Goal: Check status: Check status

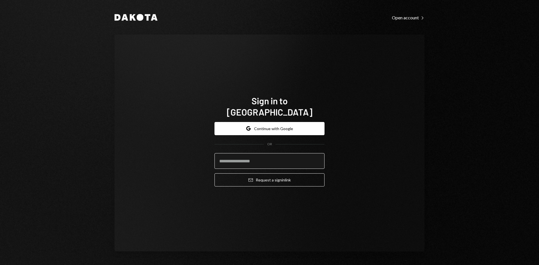
click at [261, 155] on input "email" at bounding box center [269, 161] width 110 height 16
type input "**********"
click at [214, 173] on button "Email Request a sign in link" at bounding box center [269, 179] width 110 height 13
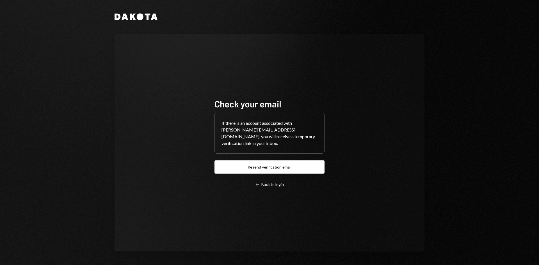
click at [264, 182] on div "Left Arrow Back to login" at bounding box center [269, 184] width 29 height 5
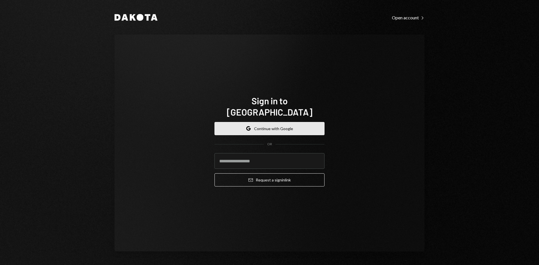
click at [265, 127] on button "Google Continue with Google" at bounding box center [269, 128] width 110 height 13
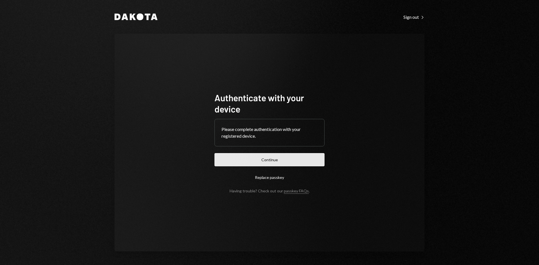
click at [255, 161] on button "Continue" at bounding box center [269, 159] width 110 height 13
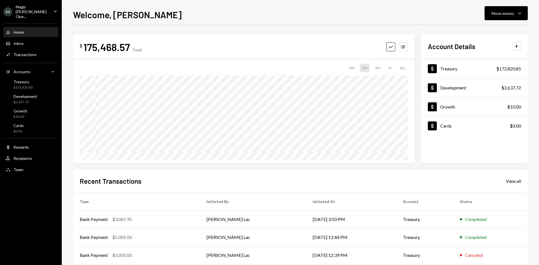
click at [35, 11] on div "Magic Newton Ope..." at bounding box center [32, 11] width 33 height 14
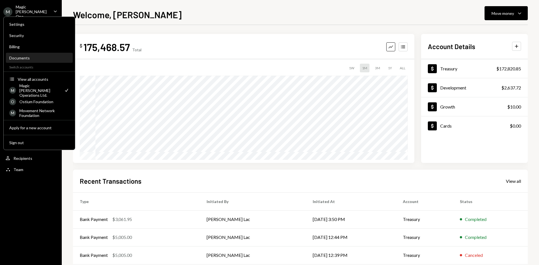
click at [45, 60] on div "Documents" at bounding box center [39, 58] width 60 height 5
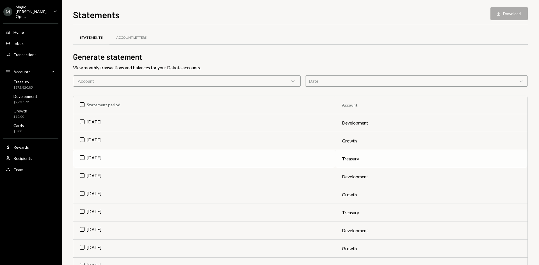
click at [81, 158] on td "Aug 2025" at bounding box center [204, 159] width 262 height 18
click at [503, 16] on button "Download Download" at bounding box center [508, 13] width 37 height 13
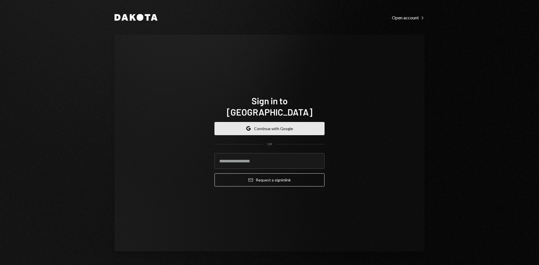
click at [270, 122] on button "Google Continue with Google" at bounding box center [269, 128] width 110 height 13
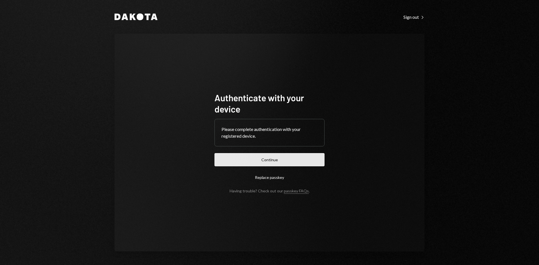
click at [257, 160] on button "Continue" at bounding box center [269, 159] width 110 height 13
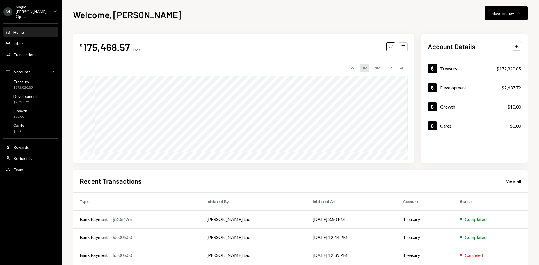
click at [45, 12] on div "Magic Newton Ope..." at bounding box center [32, 11] width 33 height 14
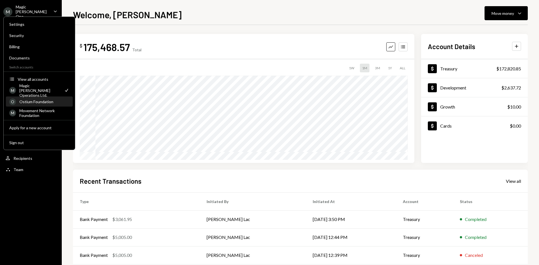
click at [43, 99] on div "O Ostium Foundation" at bounding box center [39, 102] width 60 height 10
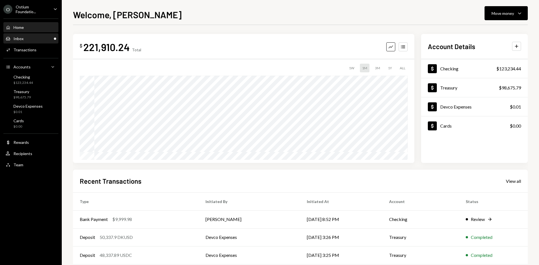
click at [36, 40] on div "Inbox Inbox" at bounding box center [31, 38] width 51 height 5
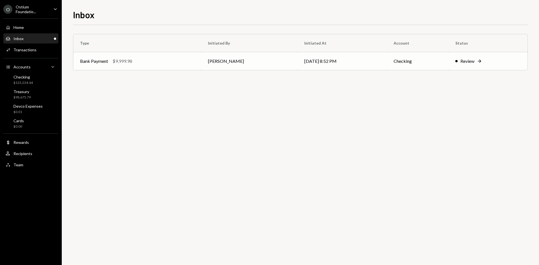
click at [269, 65] on td "Daphnie Frederick" at bounding box center [249, 61] width 96 height 18
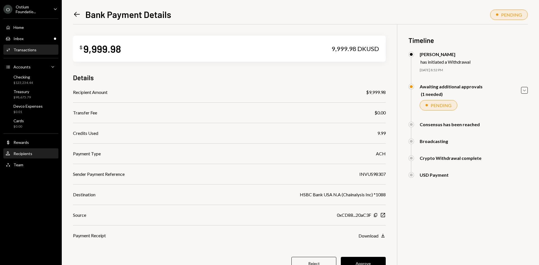
click at [27, 150] on div "User Recipients" at bounding box center [31, 154] width 51 height 10
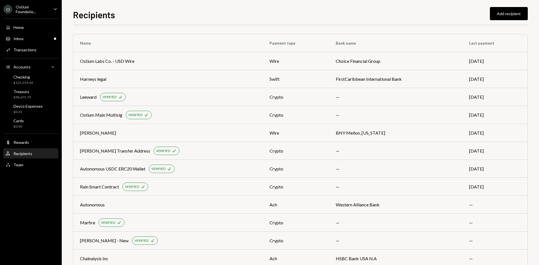
scroll to position [14, 0]
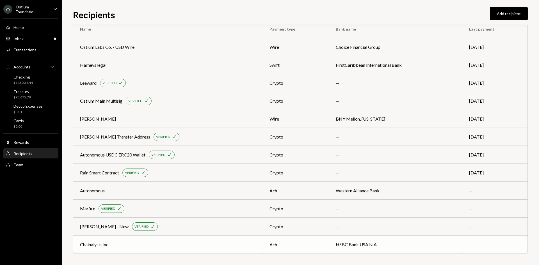
click at [244, 243] on div "Chainalysis Inc" at bounding box center [168, 244] width 176 height 7
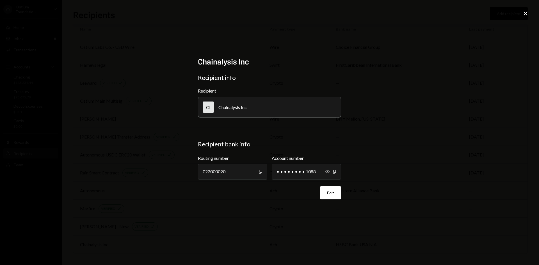
click at [329, 170] on icon "Show" at bounding box center [327, 171] width 4 height 4
click at [530, 11] on div "Chainalysis Inc Recipient info Recipient CI Chainalysis Inc Recipient bank info…" at bounding box center [269, 132] width 539 height 265
click at [528, 12] on icon "Close" at bounding box center [525, 13] width 7 height 7
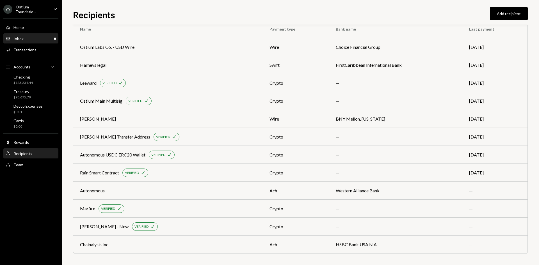
click at [26, 37] on div "Inbox Inbox" at bounding box center [31, 38] width 51 height 5
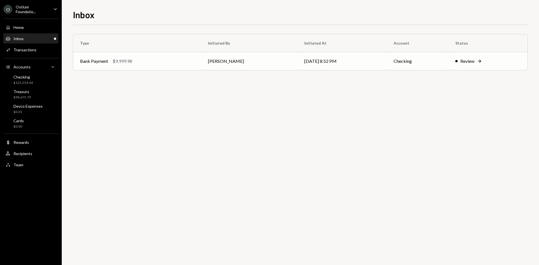
click at [262, 60] on td "[PERSON_NAME]" at bounding box center [249, 61] width 96 height 18
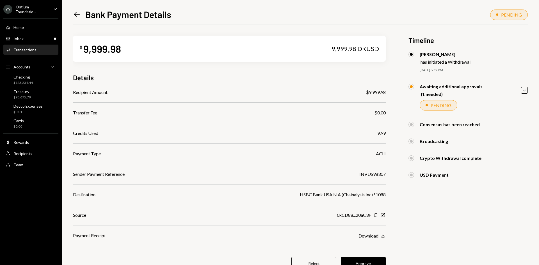
scroll to position [24, 0]
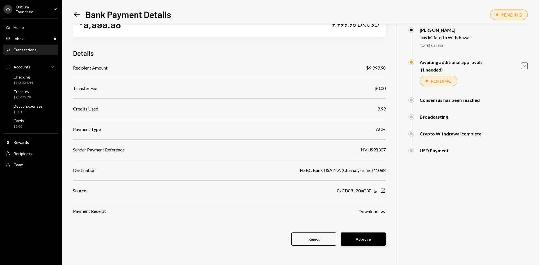
click at [360, 240] on button "Approve" at bounding box center [363, 239] width 45 height 13
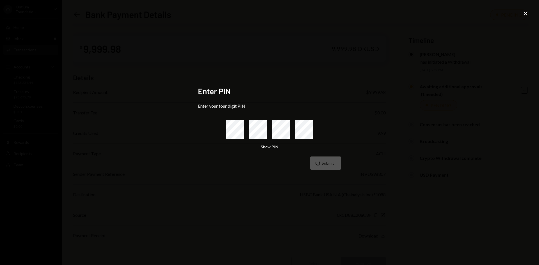
scroll to position [24, 0]
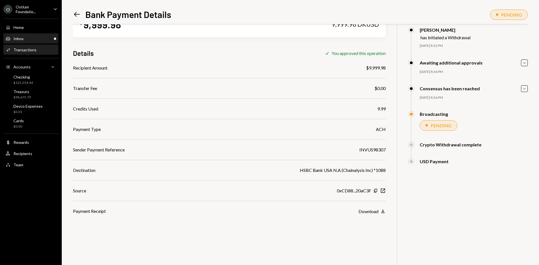
click at [49, 41] on div "Inbox Inbox" at bounding box center [31, 38] width 51 height 5
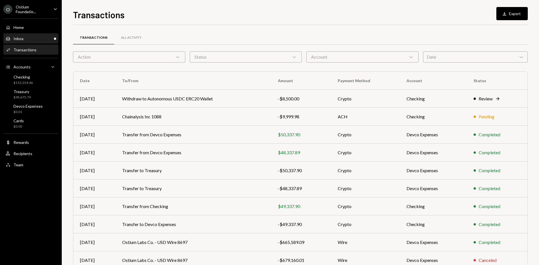
click at [36, 42] on div "Inbox Inbox" at bounding box center [31, 39] width 51 height 10
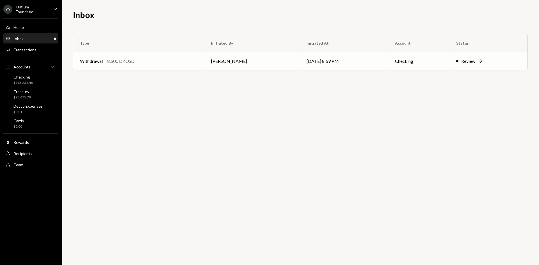
click at [202, 66] on td "Withdrawal 8,500 DKUSD" at bounding box center [138, 61] width 131 height 18
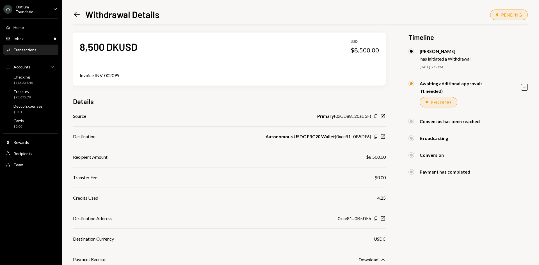
scroll to position [50, 0]
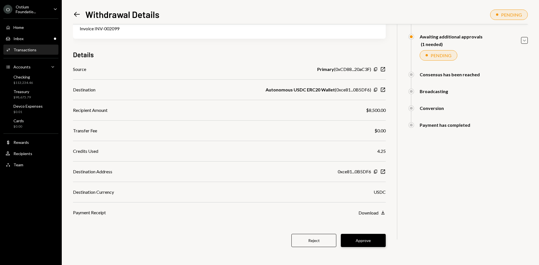
click at [364, 243] on button "Approve" at bounding box center [363, 240] width 45 height 13
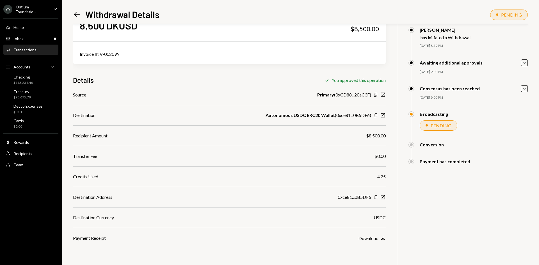
scroll to position [24, 0]
click at [40, 41] on div "Inbox Inbox" at bounding box center [31, 39] width 51 height 10
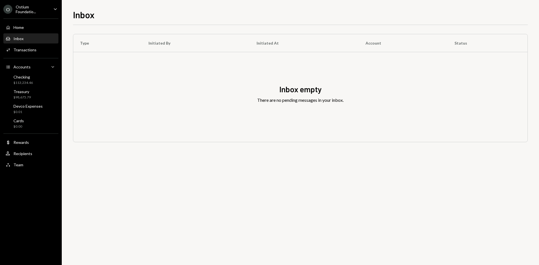
click at [38, 55] on div "Home Home Inbox Inbox Activities Transactions Accounts Accounts Caret Down Chec…" at bounding box center [31, 93] width 62 height 156
click at [38, 54] on div "Activities Transactions" at bounding box center [31, 50] width 51 height 10
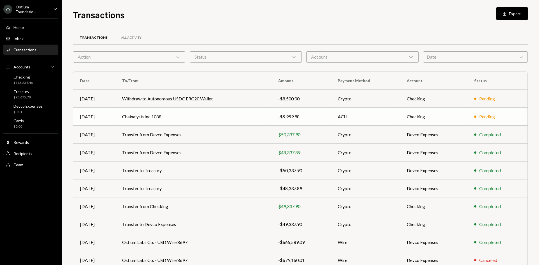
click at [282, 115] on div "-$9,999.98" at bounding box center [301, 116] width 46 height 7
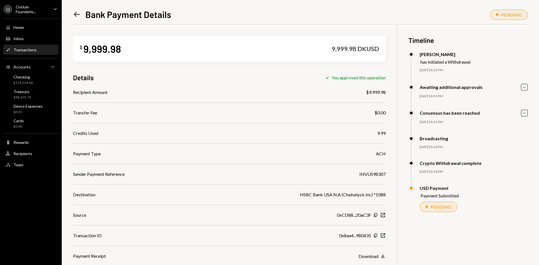
scroll to position [24, 0]
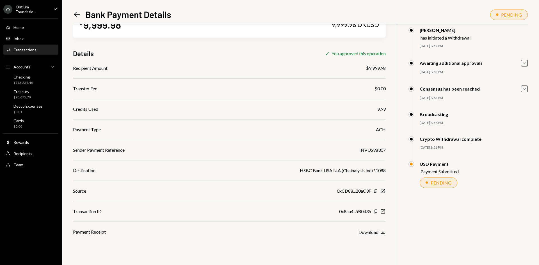
click at [379, 230] on button "Download Download" at bounding box center [371, 232] width 27 height 6
click at [45, 51] on div "Activities Transactions" at bounding box center [31, 49] width 51 height 5
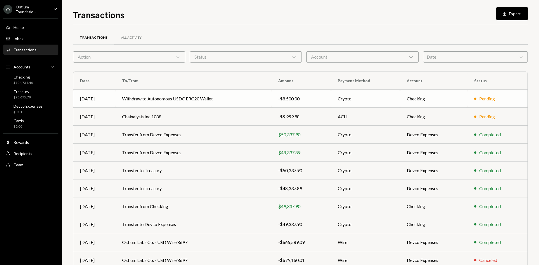
click at [256, 102] on td "Withdraw to Autonomous USDC ERC20 Wallet" at bounding box center [193, 99] width 156 height 18
